Goal: Task Accomplishment & Management: Manage account settings

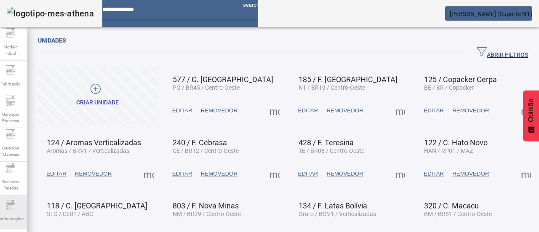
click at [16, 207] on icon at bounding box center [10, 205] width 10 height 10
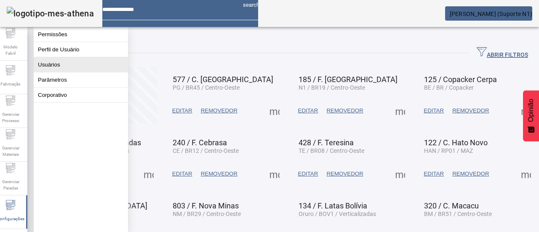
click at [85, 69] on button "Usuários" at bounding box center [81, 64] width 94 height 15
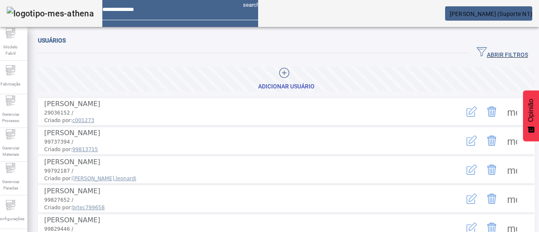
click at [476, 49] on icon "button" at bounding box center [481, 52] width 10 height 10
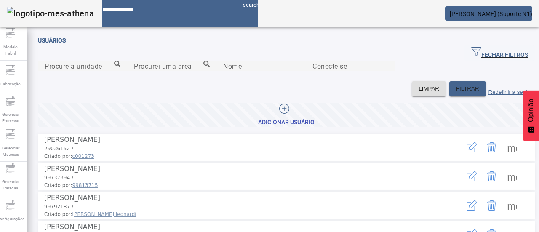
click at [324, 71] on input "Conecte-se" at bounding box center [350, 66] width 76 height 10
click at [223, 71] on input "Nome" at bounding box center [261, 66] width 76 height 10
paste input "**********"
type input "**********"
click at [456, 92] on font "FILTRAR" at bounding box center [467, 88] width 23 height 6
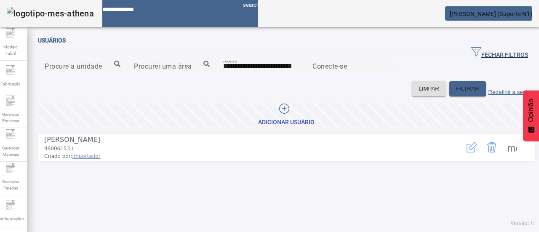
click at [466, 152] on icon "button" at bounding box center [470, 148] width 8 height 8
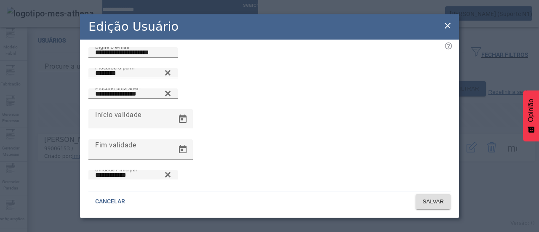
scroll to position [76, 0]
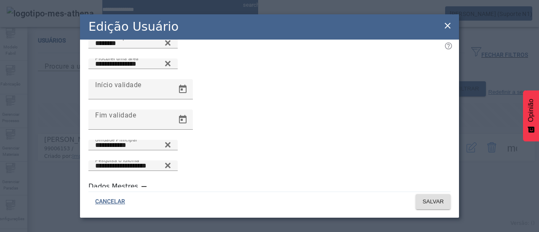
click at [449, 25] on icon at bounding box center [447, 26] width 10 height 10
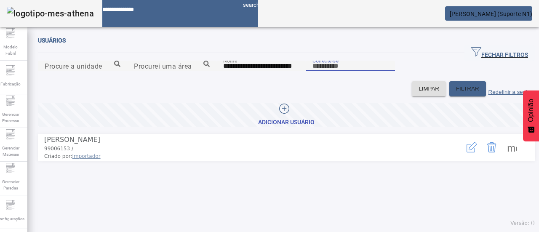
click at [325, 71] on input "Conecte-se" at bounding box center [350, 66] width 76 height 10
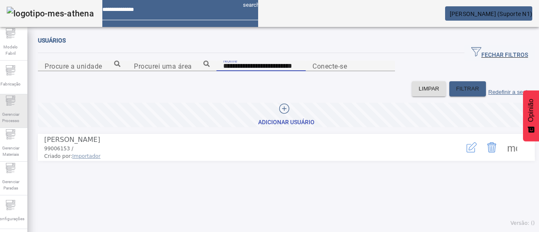
drag, startPoint x: 193, startPoint y: 107, endPoint x: 0, endPoint y: 113, distance: 192.8
click at [0, 113] on div "**********" at bounding box center [269, 116] width 551 height 232
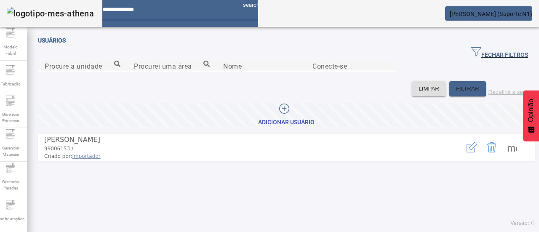
drag, startPoint x: 283, startPoint y: 110, endPoint x: 294, endPoint y: 108, distance: 11.2
click at [305, 81] on div "Conecte-se" at bounding box center [349, 71] width 89 height 21
drag, startPoint x: 302, startPoint y: 111, endPoint x: 320, endPoint y: 109, distance: 17.7
click at [317, 81] on content "Procure a unidade Procurei uma área Nome Conecte-se" at bounding box center [286, 71] width 496 height 21
click at [320, 71] on input "Conecte-se" at bounding box center [350, 66] width 76 height 10
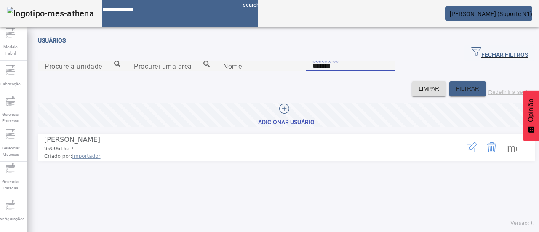
type input "*******"
click at [502, 157] on span at bounding box center [512, 147] width 20 height 20
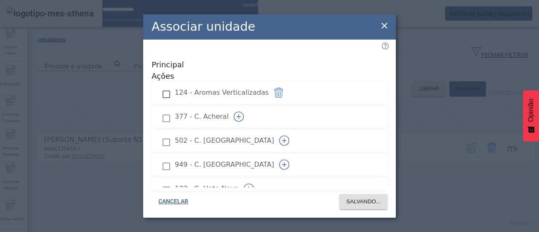
scroll to position [656, 0]
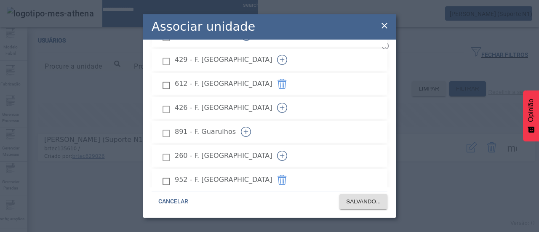
click at [248, 131] on icon "button" at bounding box center [246, 131] width 5 height 0
click at [368, 198] on font "SALVANDO..." at bounding box center [363, 201] width 35 height 6
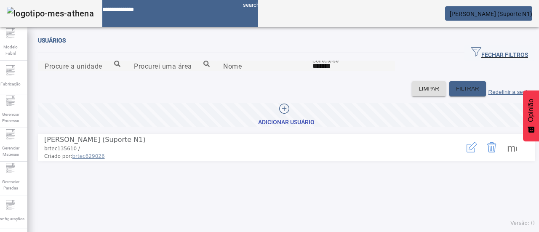
click at [528, 16] on mat-card "[PERSON_NAME] (Suporte N1)" at bounding box center [488, 13] width 87 height 14
click at [532, 12] on em at bounding box center [532, 14] width 0 height 7
